Goal: Task Accomplishment & Management: Manage account settings

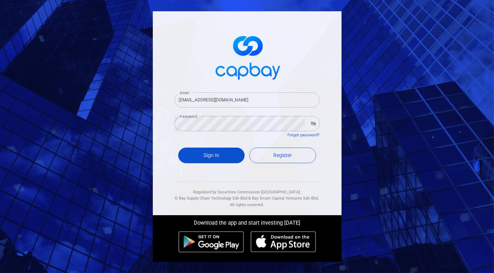
click at [200, 157] on button "Sign In" at bounding box center [211, 155] width 67 height 16
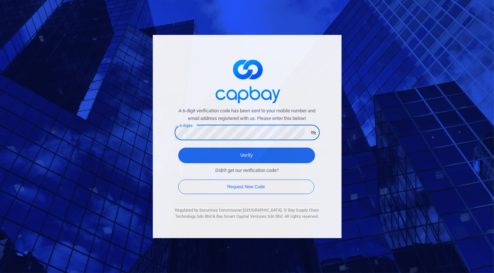
click at [178, 147] on button "Verify" at bounding box center [246, 155] width 137 height 16
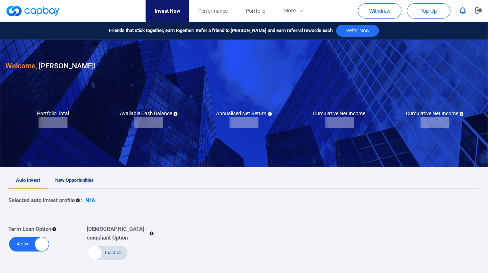
checkbox input "true"
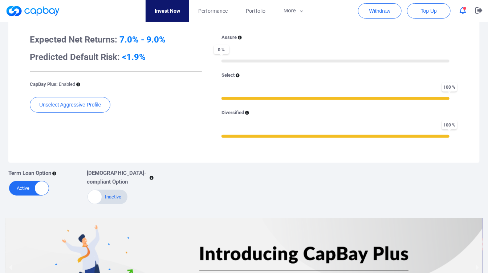
scroll to position [305, 0]
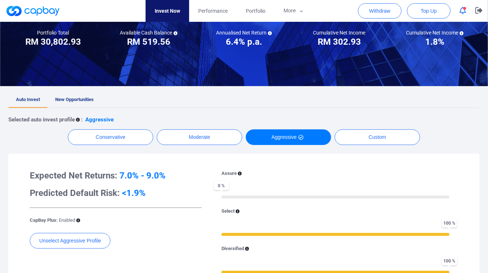
scroll to position [81, 0]
click at [68, 100] on span "New Opportunities" at bounding box center [74, 99] width 38 height 5
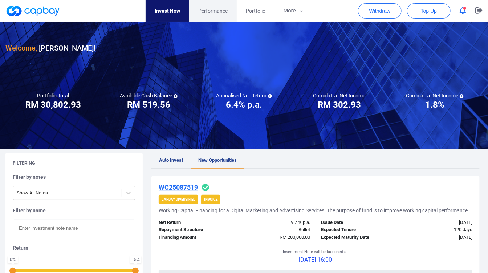
click at [217, 10] on span "Performance" at bounding box center [212, 11] width 29 height 8
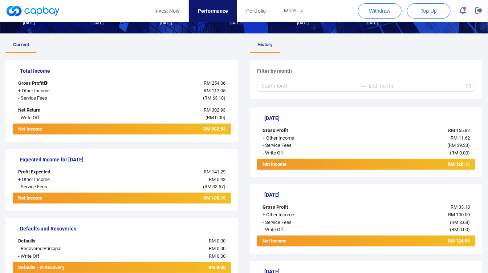
scroll to position [121, 0]
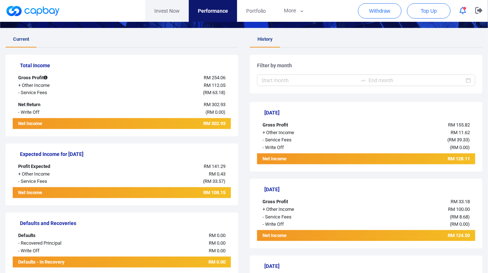
click at [179, 11] on link "Invest Now" at bounding box center [167, 11] width 44 height 22
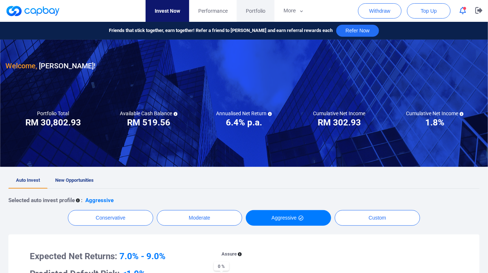
click at [258, 15] on link "Portfolio" at bounding box center [256, 11] width 38 height 22
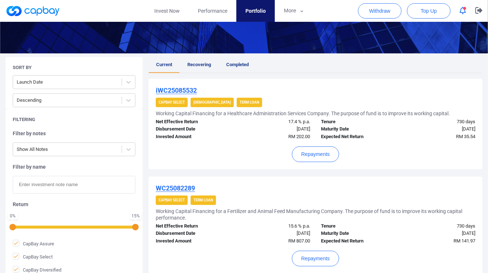
scroll to position [121, 0]
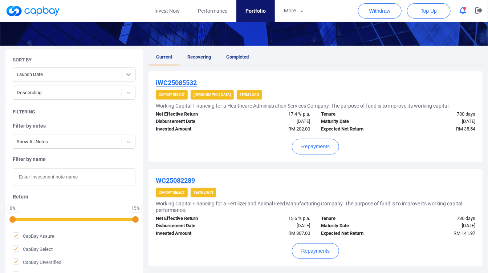
click at [126, 72] on icon at bounding box center [128, 74] width 7 height 7
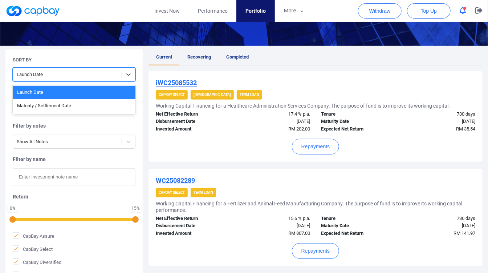
click at [350, 102] on h5 "Working Capital Financing for a Healthcare Administration Services Company. The…" at bounding box center [303, 105] width 294 height 7
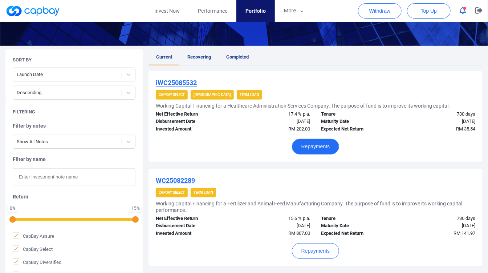
click at [322, 141] on button "Repayments" at bounding box center [316, 147] width 48 height 16
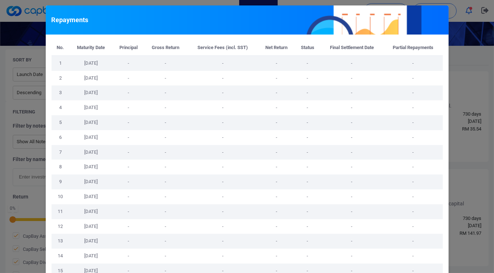
click at [439, 118] on td "-" at bounding box center [413, 122] width 59 height 15
drag, startPoint x: 450, startPoint y: 83, endPoint x: 444, endPoint y: 74, distance: 10.6
click at [447, 78] on div "Repayments No. Maturity Date Principal Gross Return Service Fees (incl. SST) Ne…" at bounding box center [247, 136] width 494 height 273
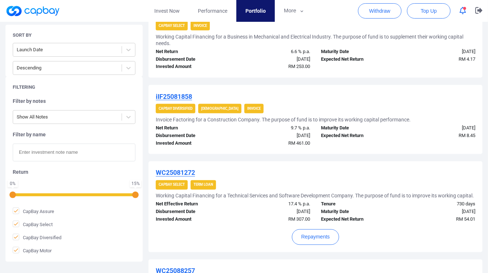
scroll to position [444, 0]
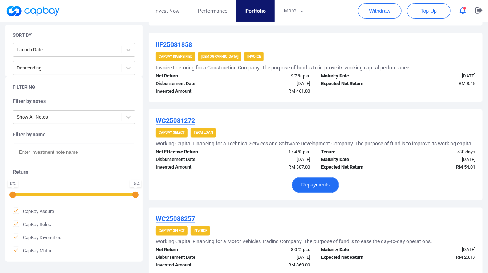
click at [325, 184] on button "Repayments" at bounding box center [316, 185] width 48 height 16
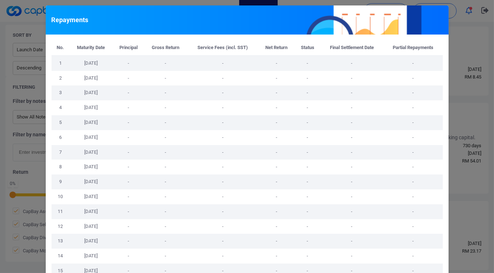
click at [434, 166] on td "-" at bounding box center [413, 166] width 59 height 15
click at [457, 155] on div "Repayments No. Maturity Date Principal Gross Return Service Fees (incl. SST) Ne…" at bounding box center [247, 136] width 494 height 273
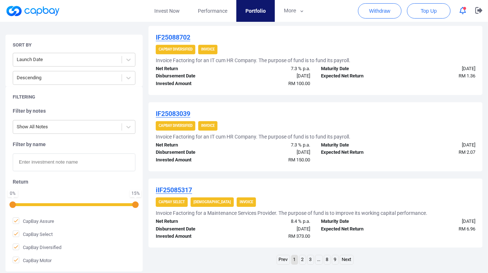
scroll to position [807, 0]
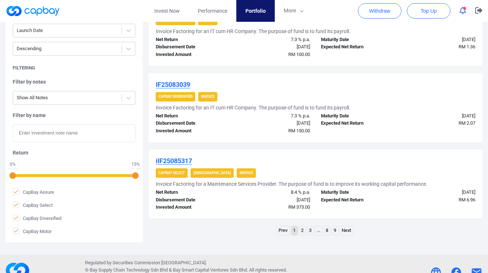
click at [299, 233] on li "2" at bounding box center [302, 231] width 7 height 10
click at [300, 233] on link "2" at bounding box center [303, 230] width 6 height 9
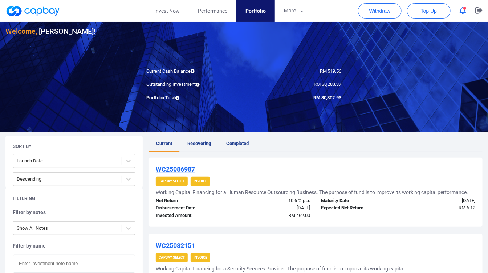
scroll to position [0, 0]
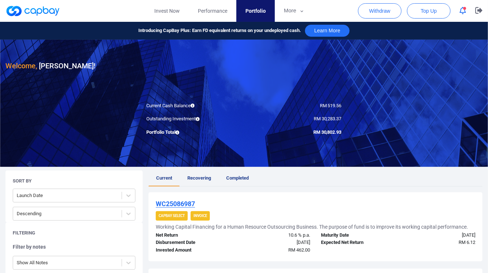
click at [462, 9] on icon "button" at bounding box center [463, 11] width 7 height 8
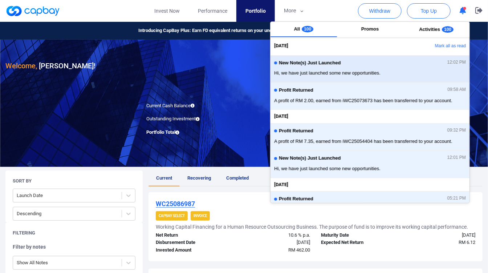
click at [366, 59] on div "New Note(s) Just Launched 12:02 PM Hi, we have just launched some new opportuni…" at bounding box center [370, 68] width 192 height 19
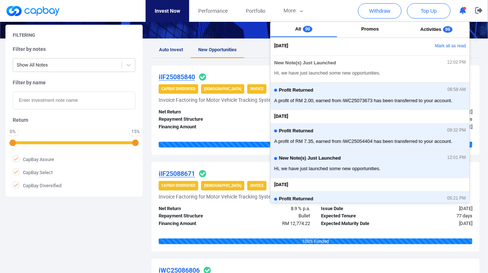
scroll to position [161, 0]
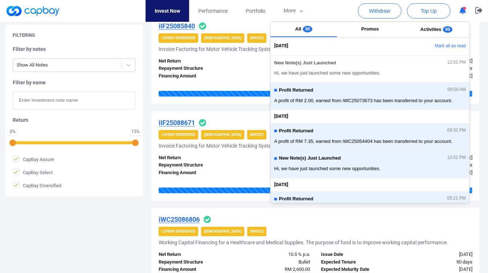
click at [247, 130] on span "Invoice" at bounding box center [256, 134] width 19 height 9
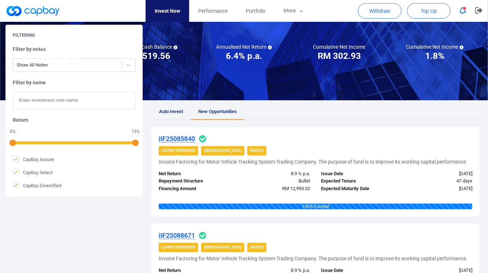
scroll to position [0, 0]
